Goal: Information Seeking & Learning: Find specific fact

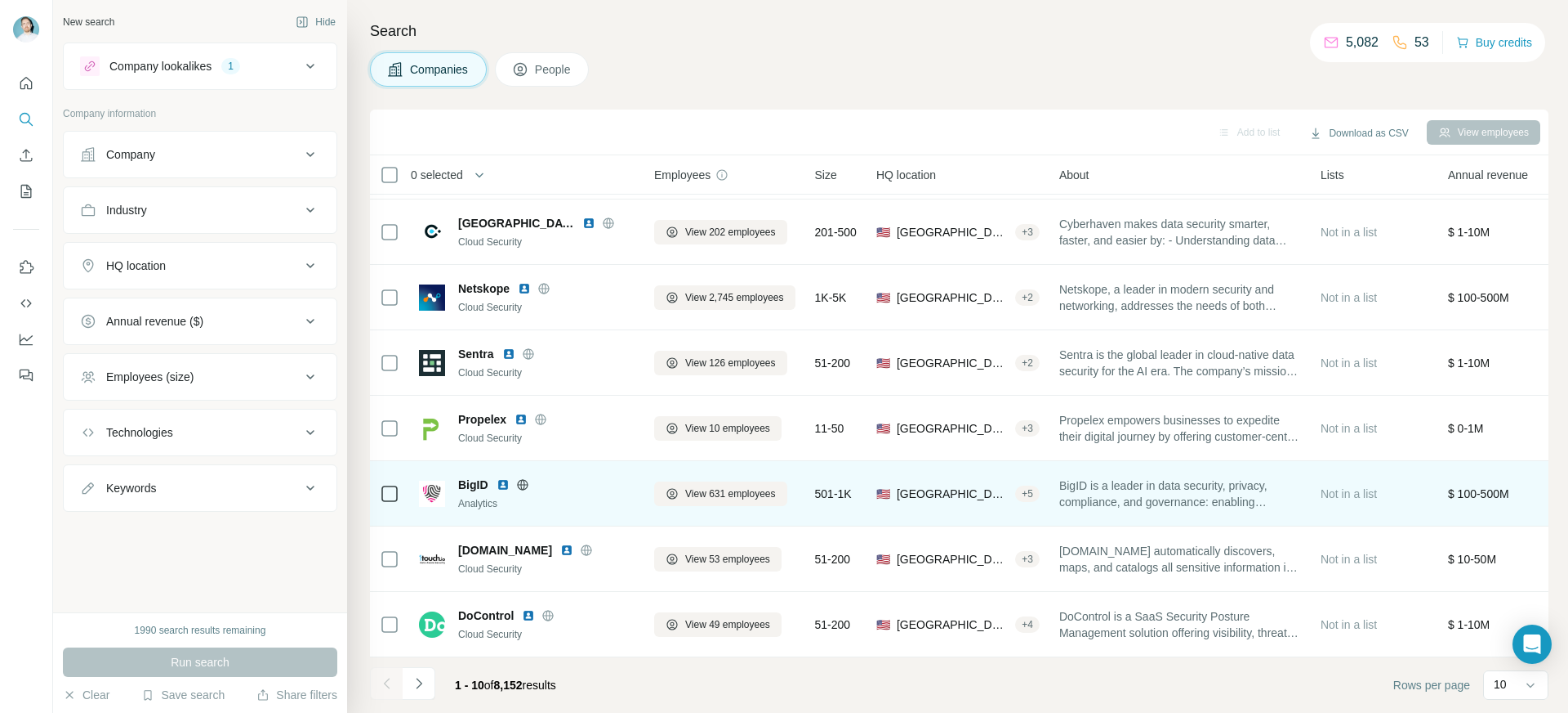
scroll to position [200, 0]
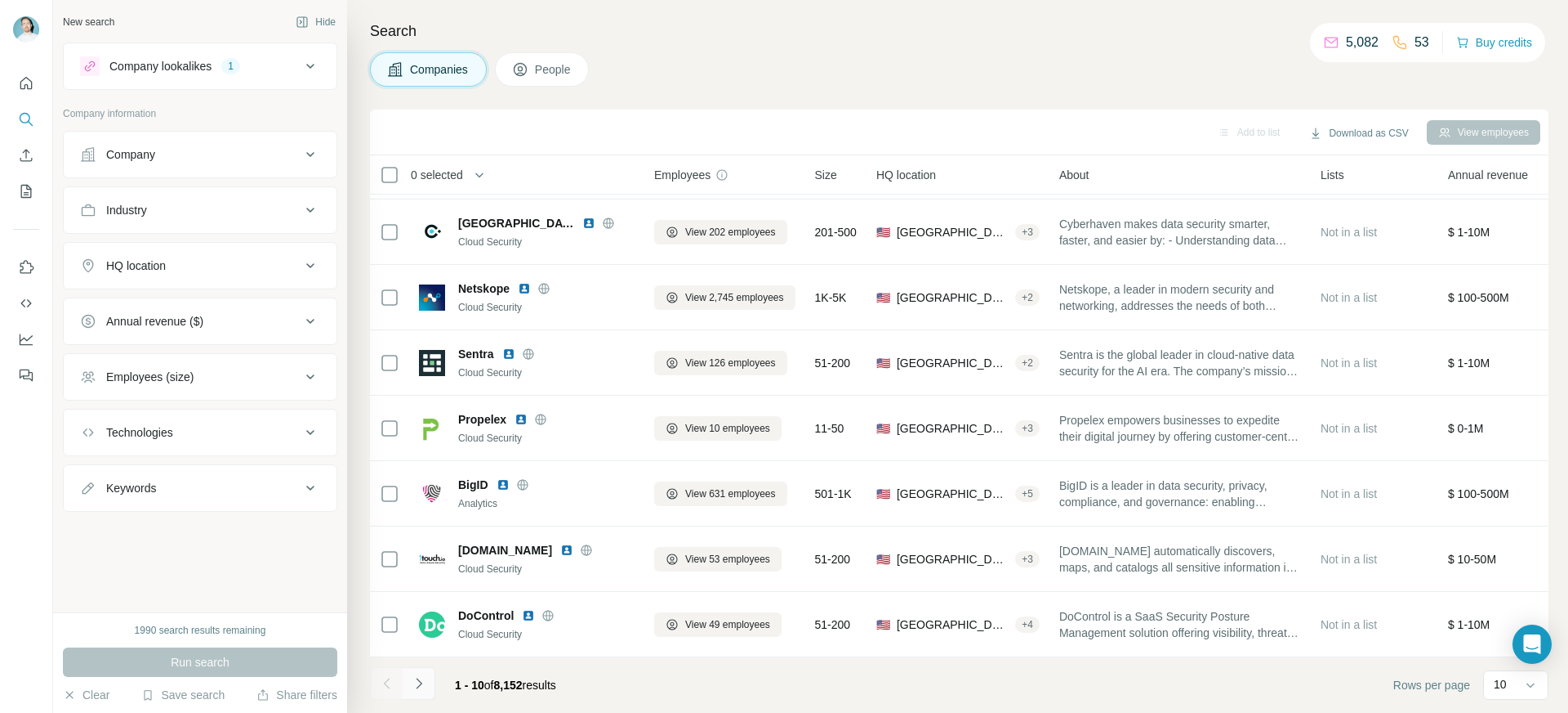
click at [417, 686] on icon "Navigate to next page" at bounding box center [419, 684] width 16 height 16
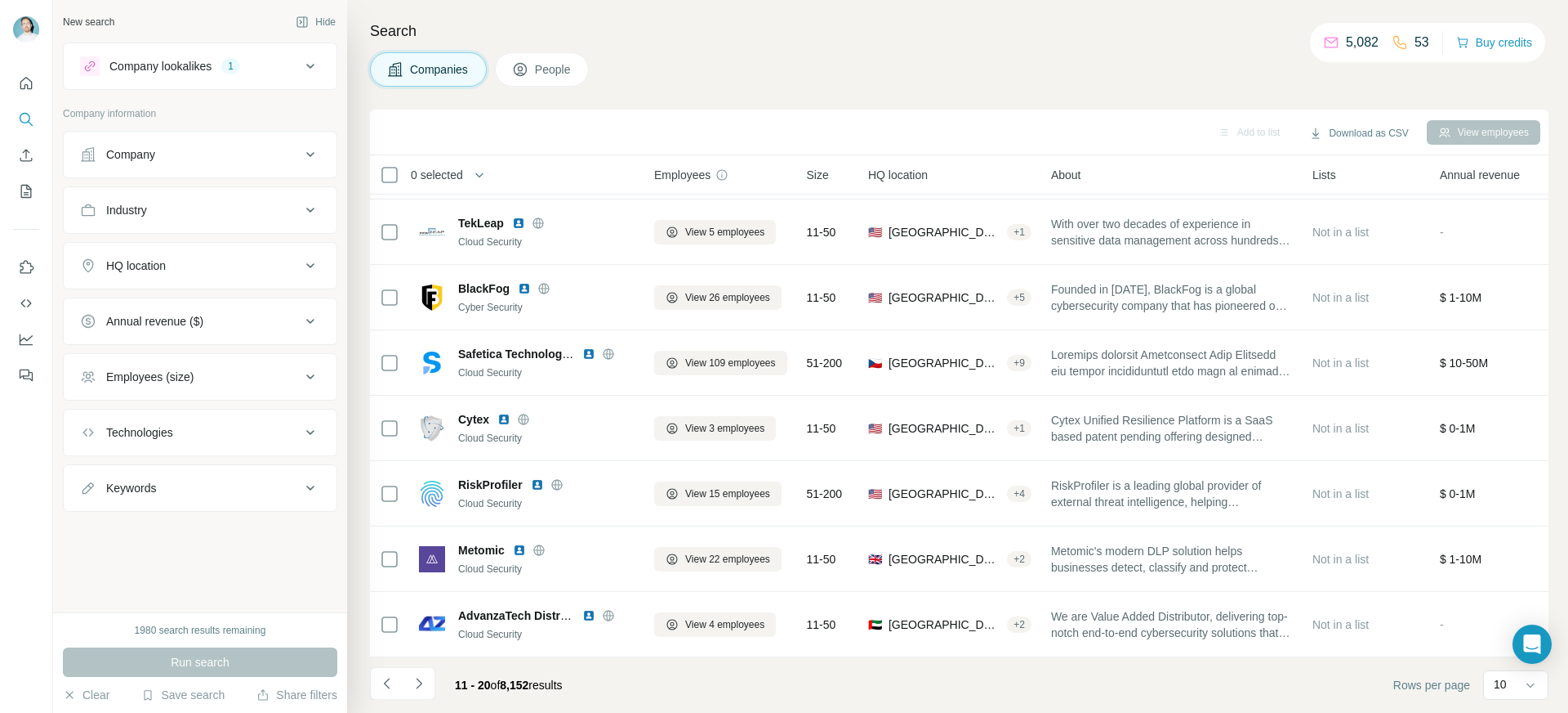
click at [239, 363] on button "Employees (size)" at bounding box center [201, 377] width 273 height 39
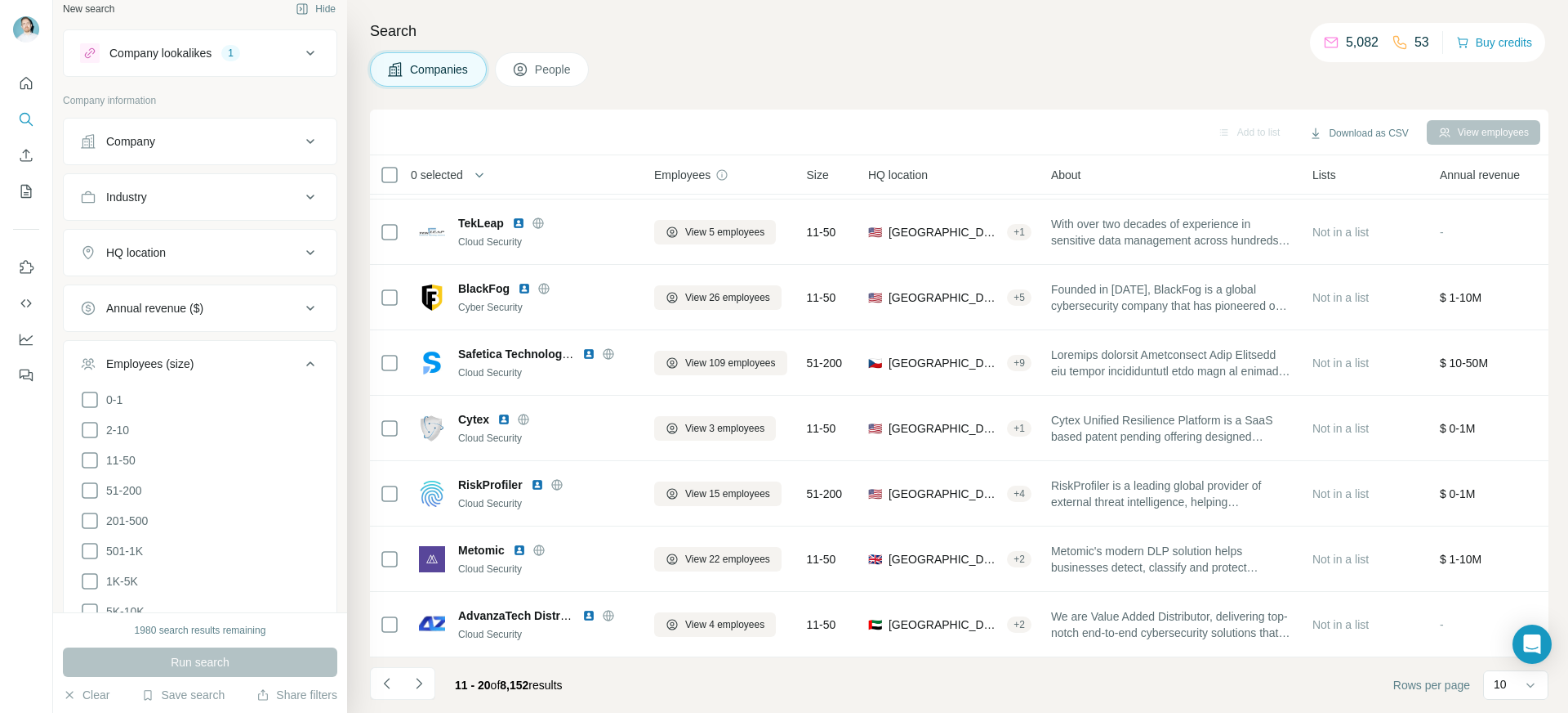
scroll to position [27, 0]
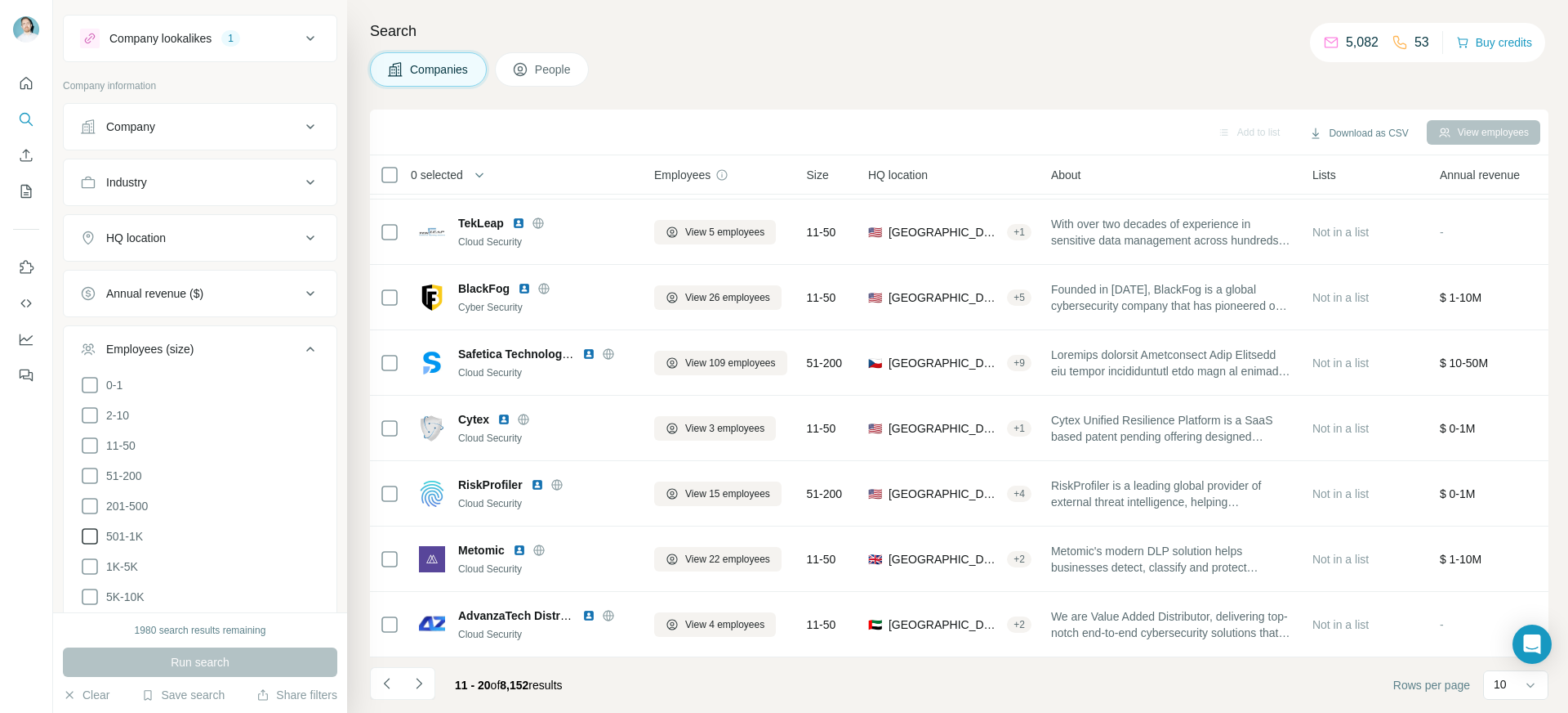
click at [135, 531] on span "501-1K" at bounding box center [121, 536] width 43 height 16
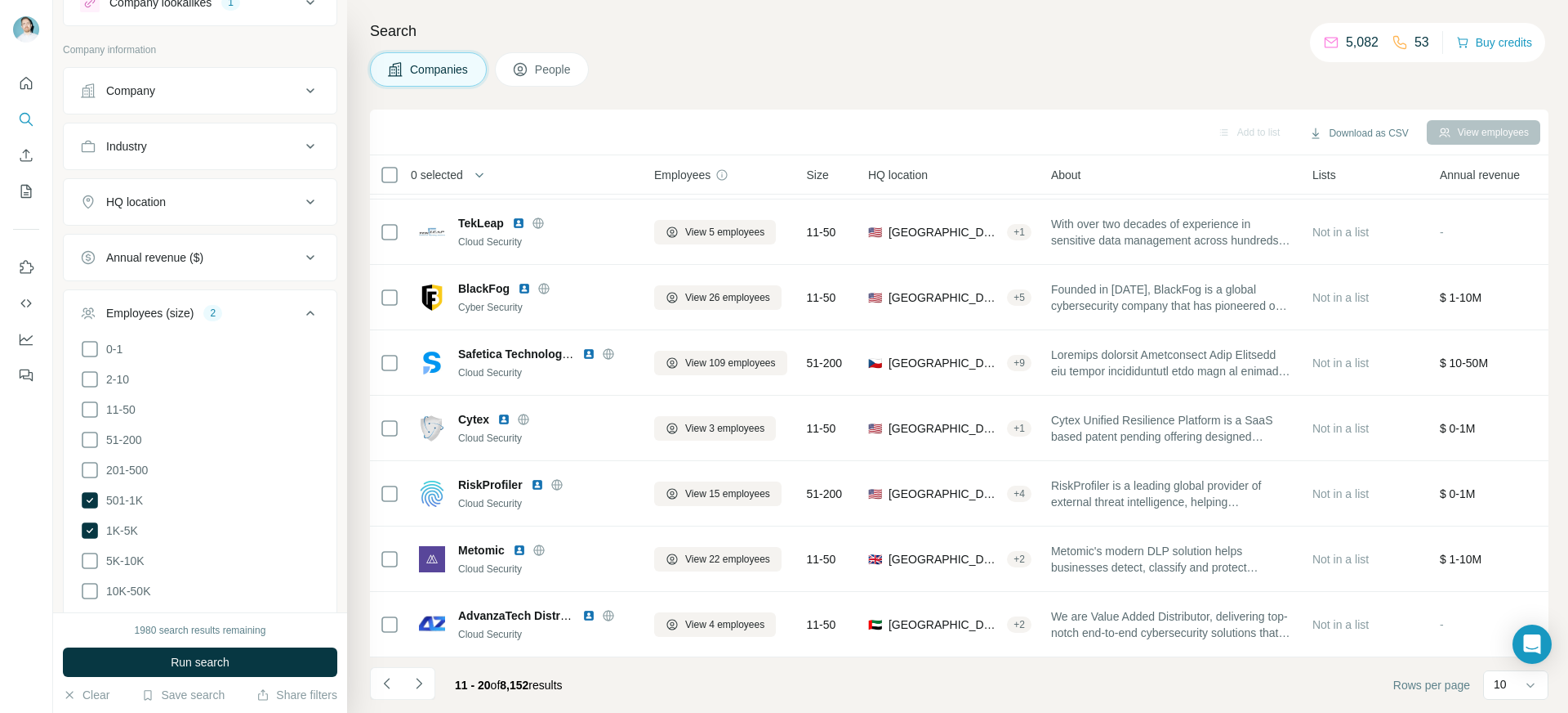
scroll to position [148, 0]
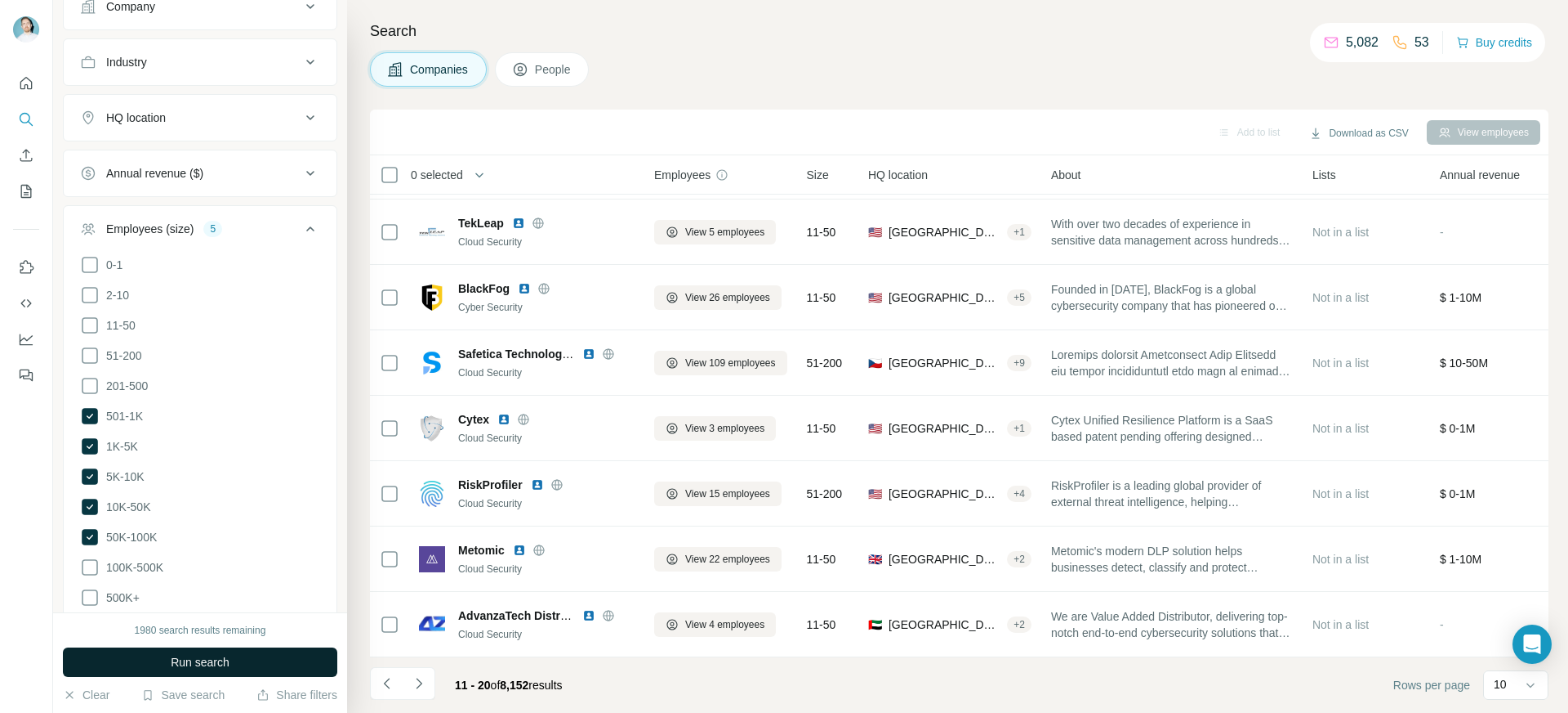
click at [188, 666] on span "Run search" at bounding box center [200, 662] width 59 height 16
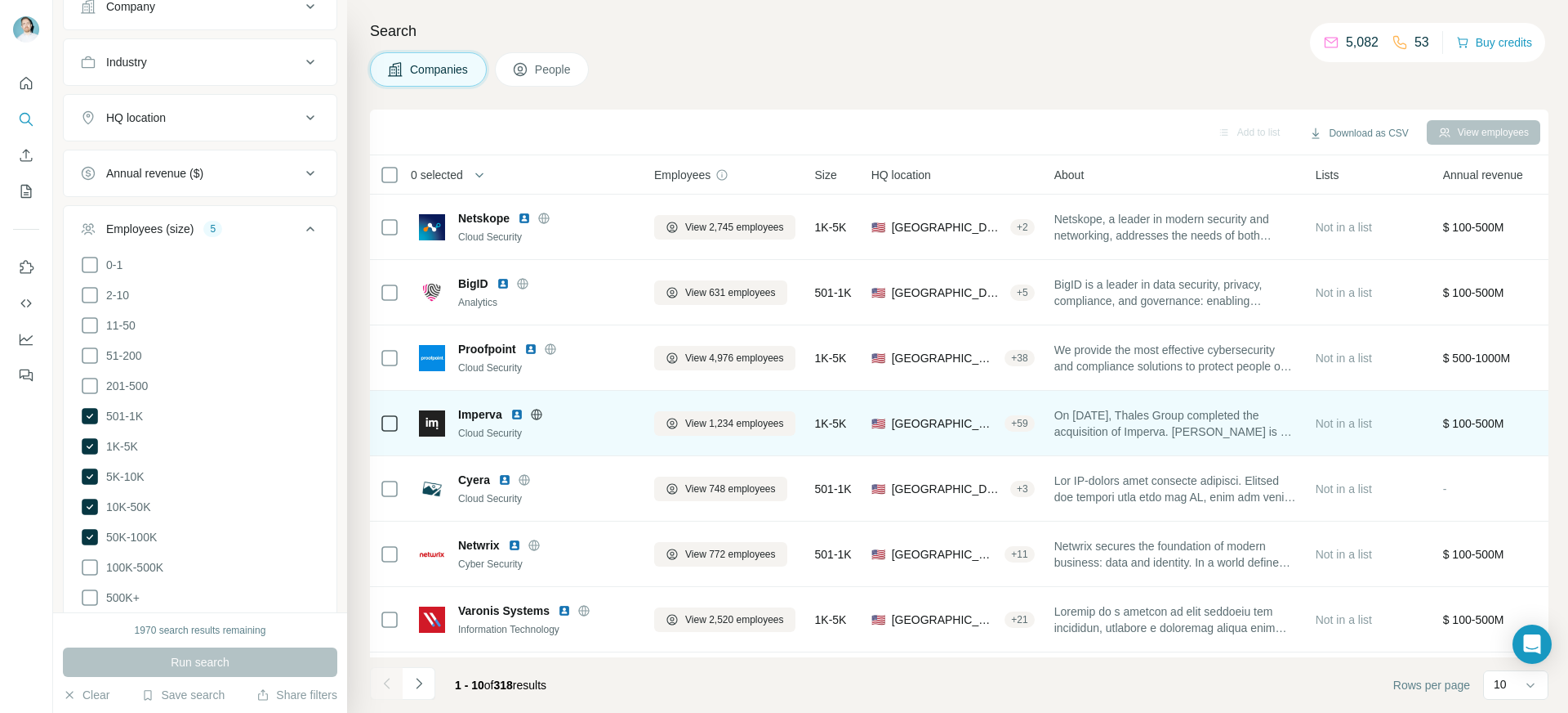
click at [492, 412] on span "Imperva" at bounding box center [480, 414] width 44 height 16
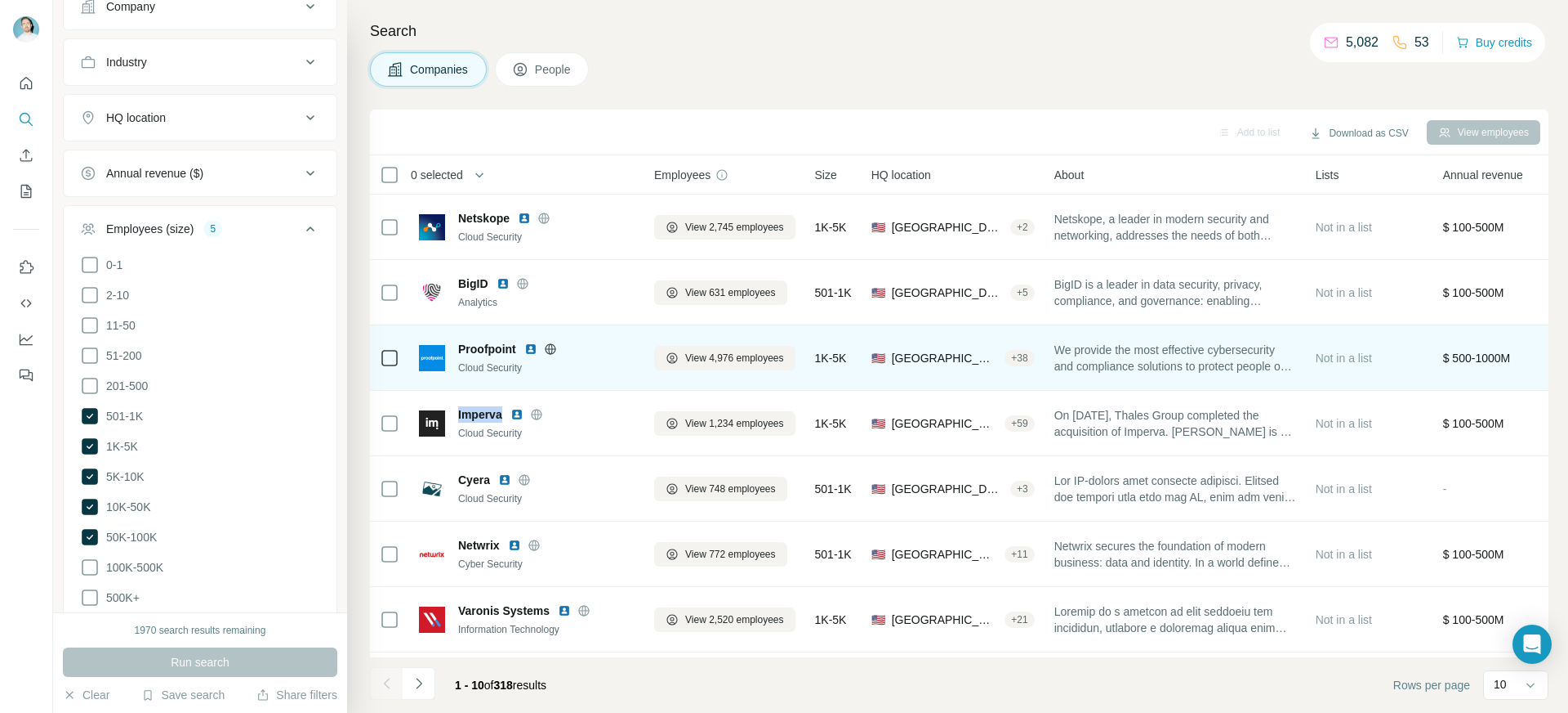
copy span "Imperva"
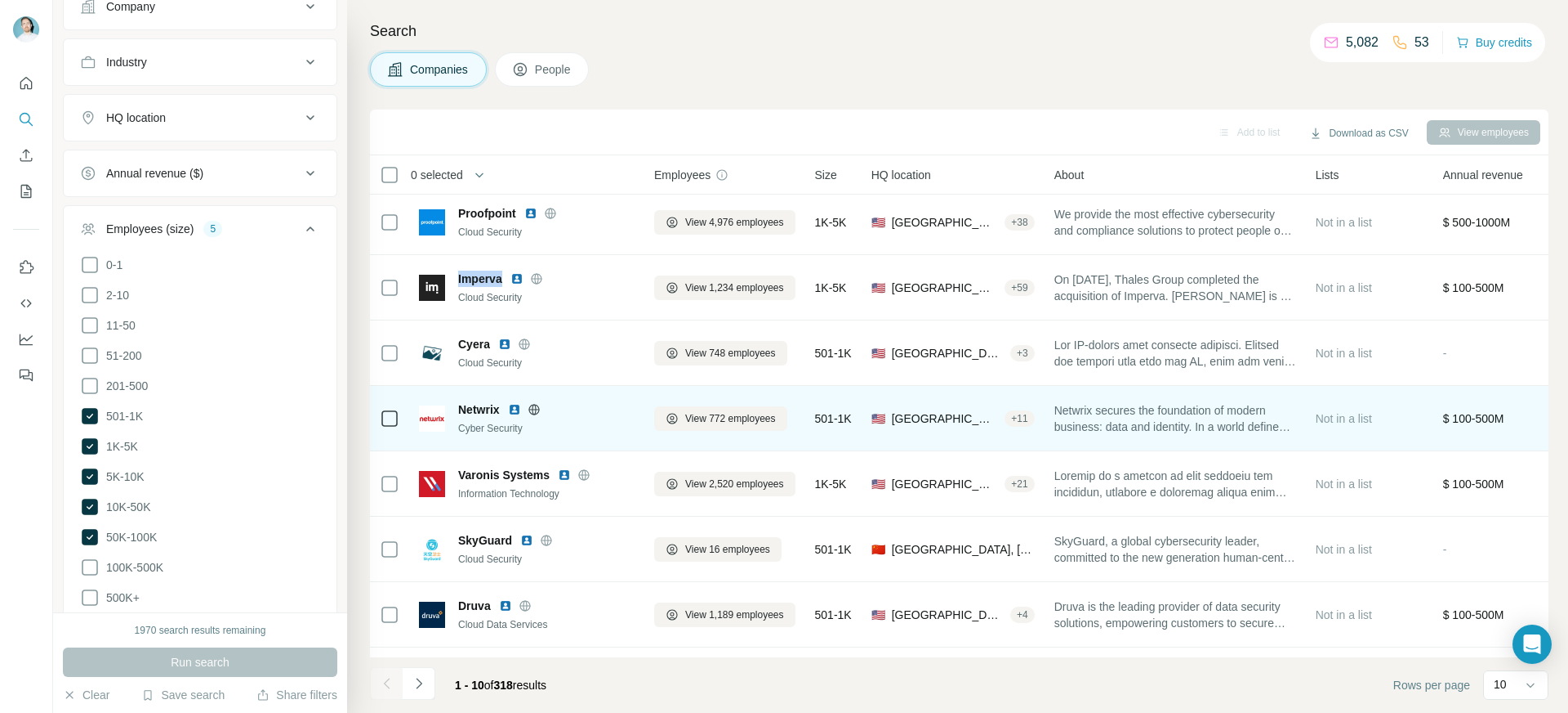
scroll to position [144, 0]
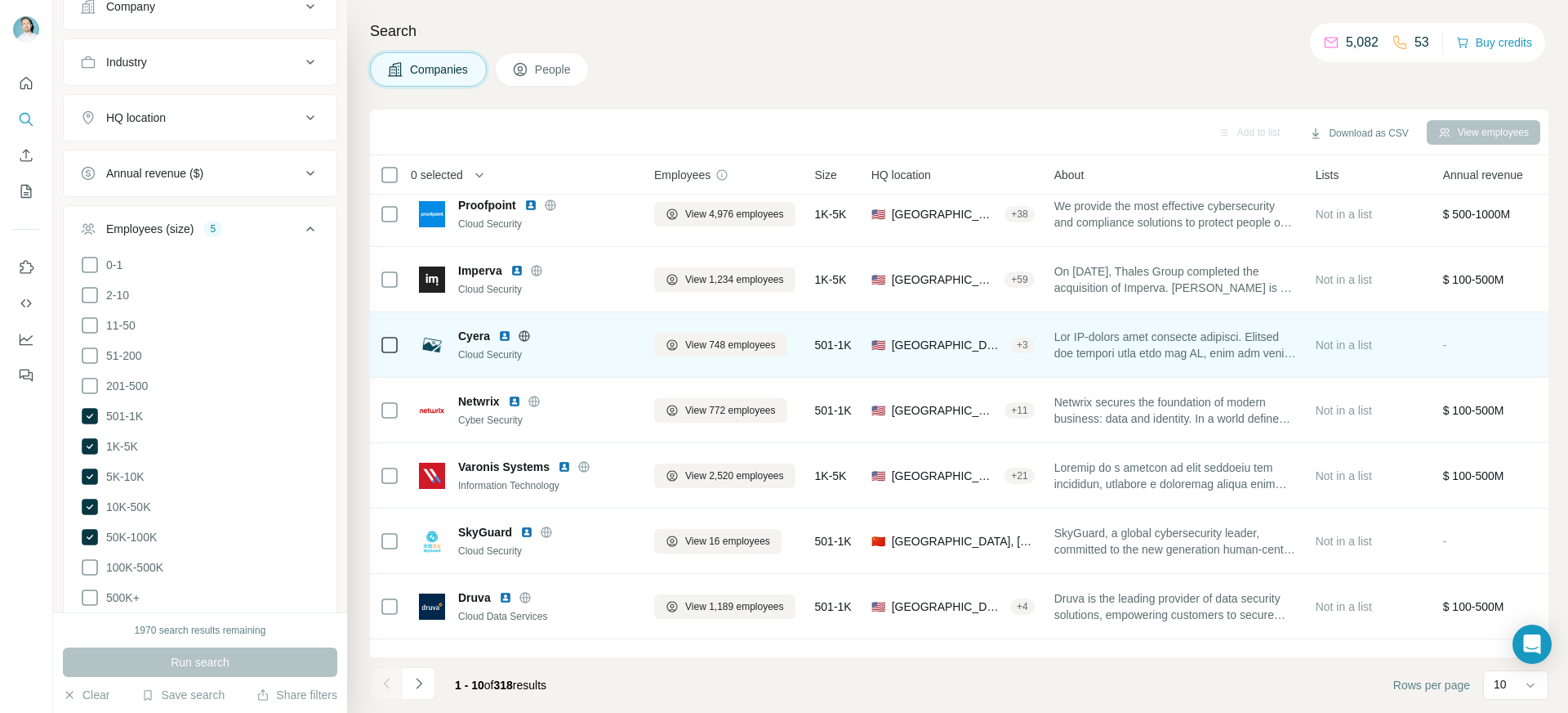
click at [464, 337] on span "Cyera" at bounding box center [474, 336] width 32 height 16
copy span "Cyera"
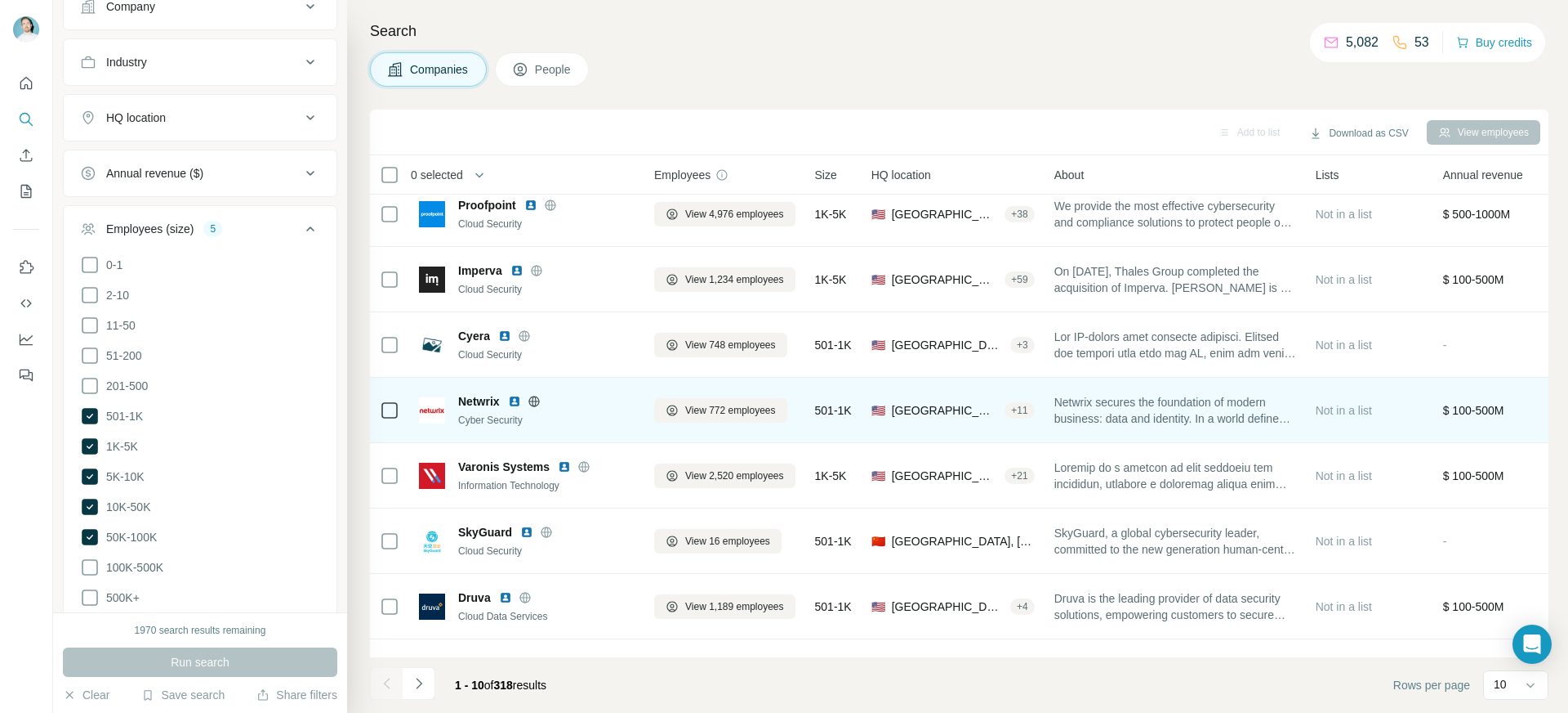
click at [486, 400] on span "Netwrix" at bounding box center [478, 401] width 41 height 16
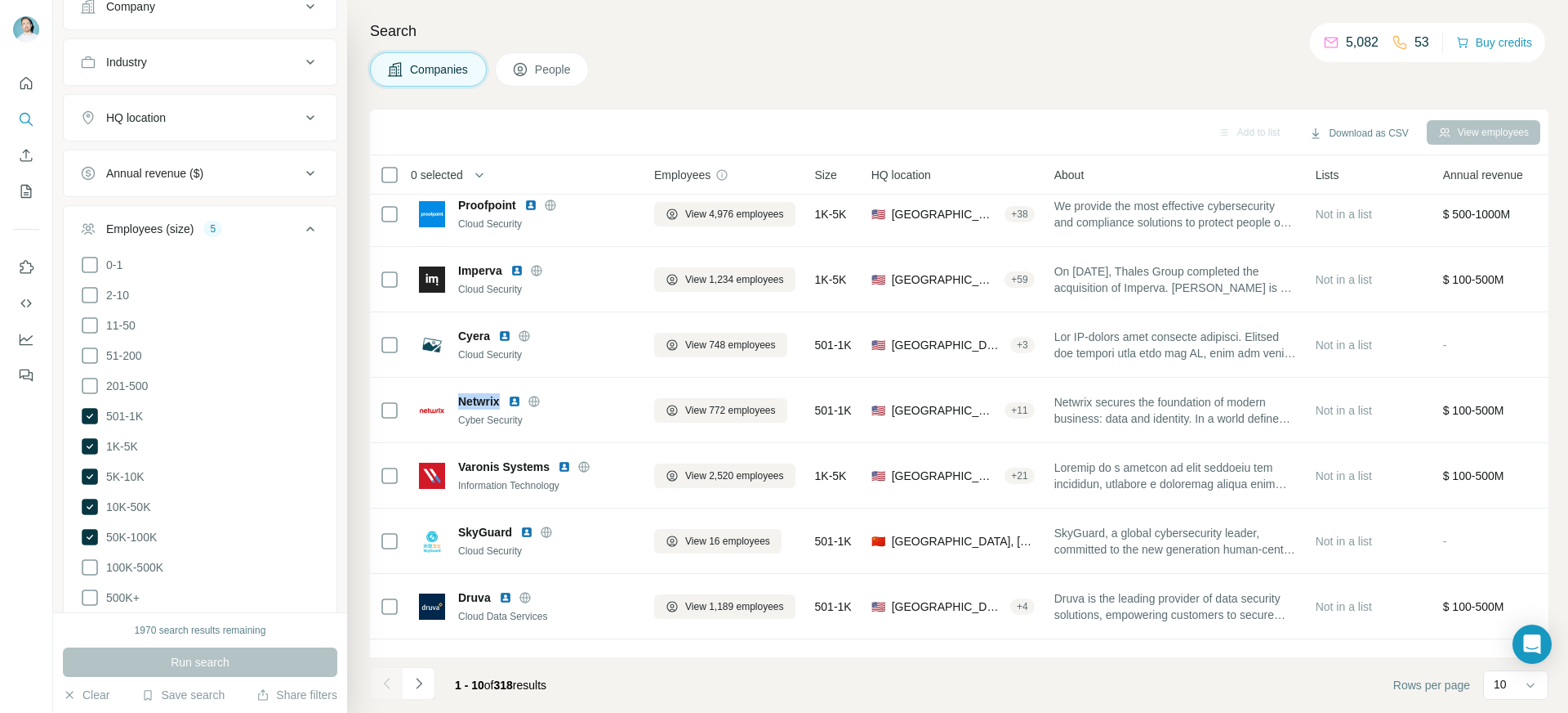
copy span "Netwrix"
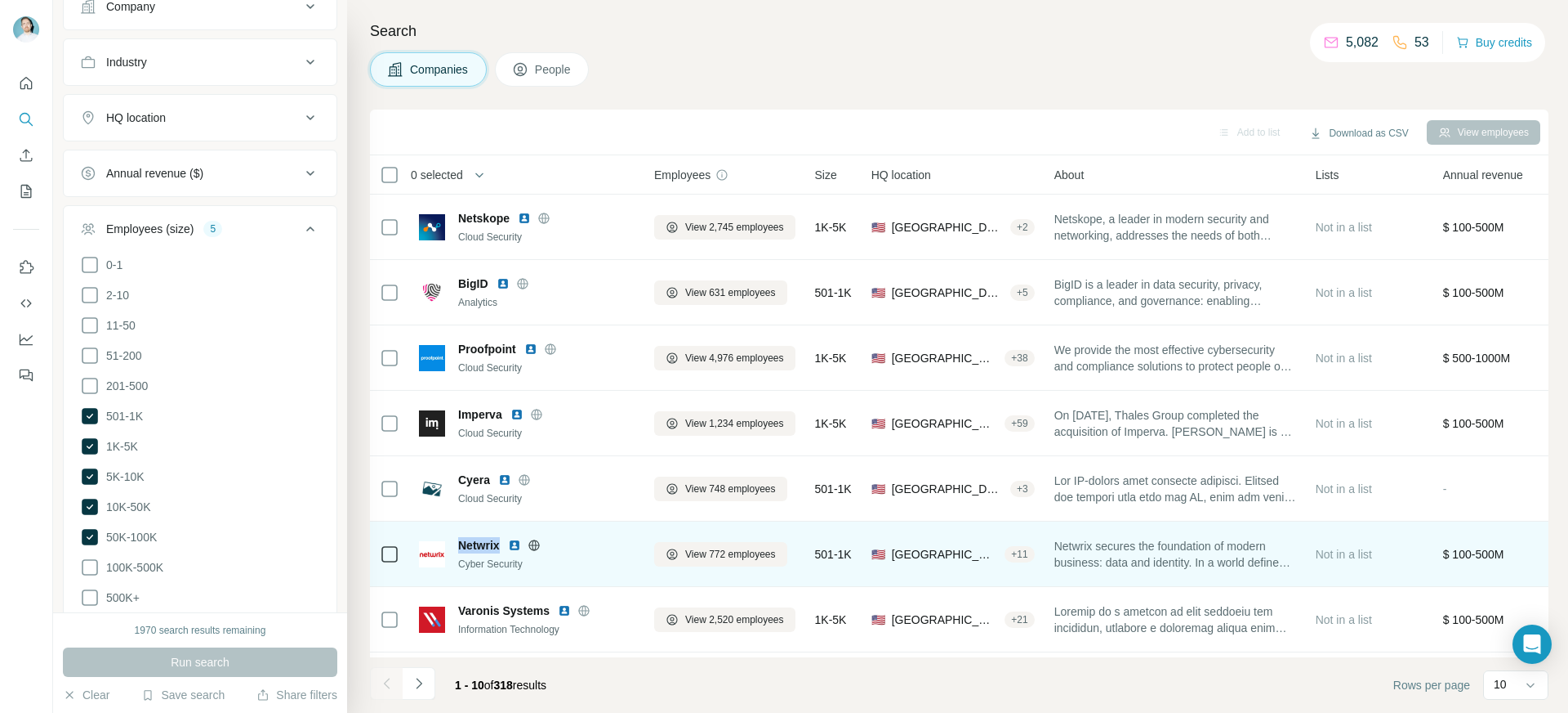
scroll to position [200, 0]
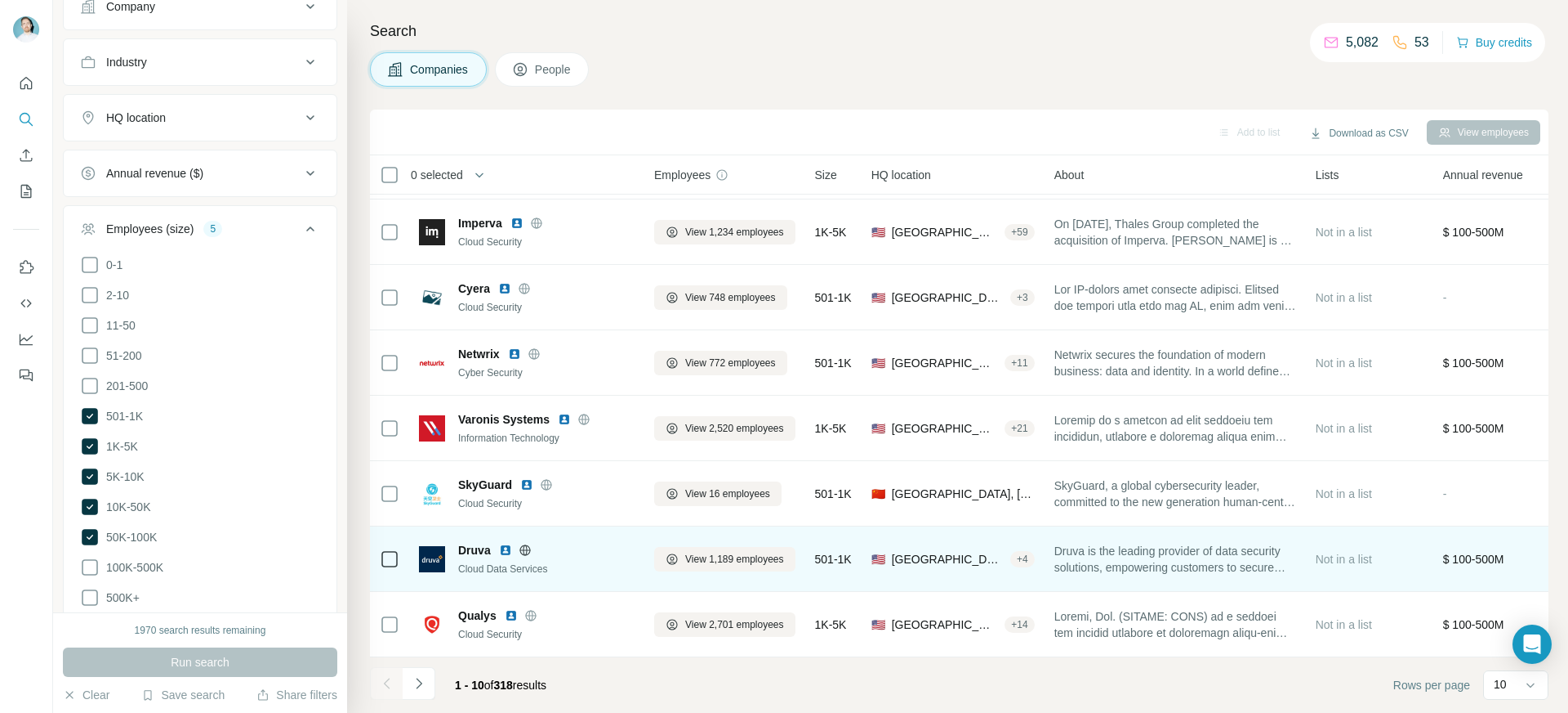
click at [473, 542] on span "Druva" at bounding box center [474, 550] width 33 height 16
copy span "Druva"
